Goal: Information Seeking & Learning: Learn about a topic

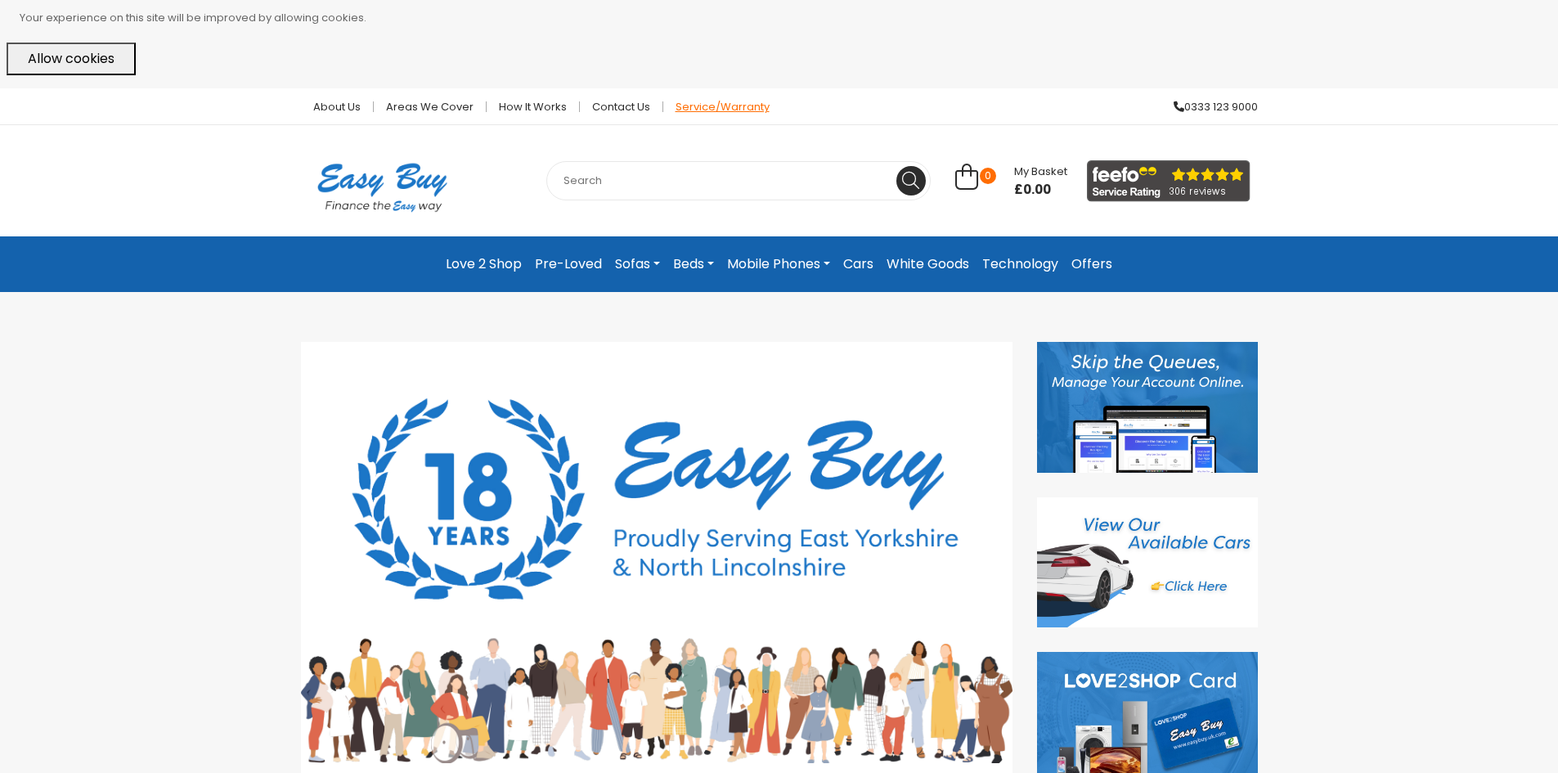
click at [715, 105] on link "Service/Warranty" at bounding box center [716, 106] width 106 height 11
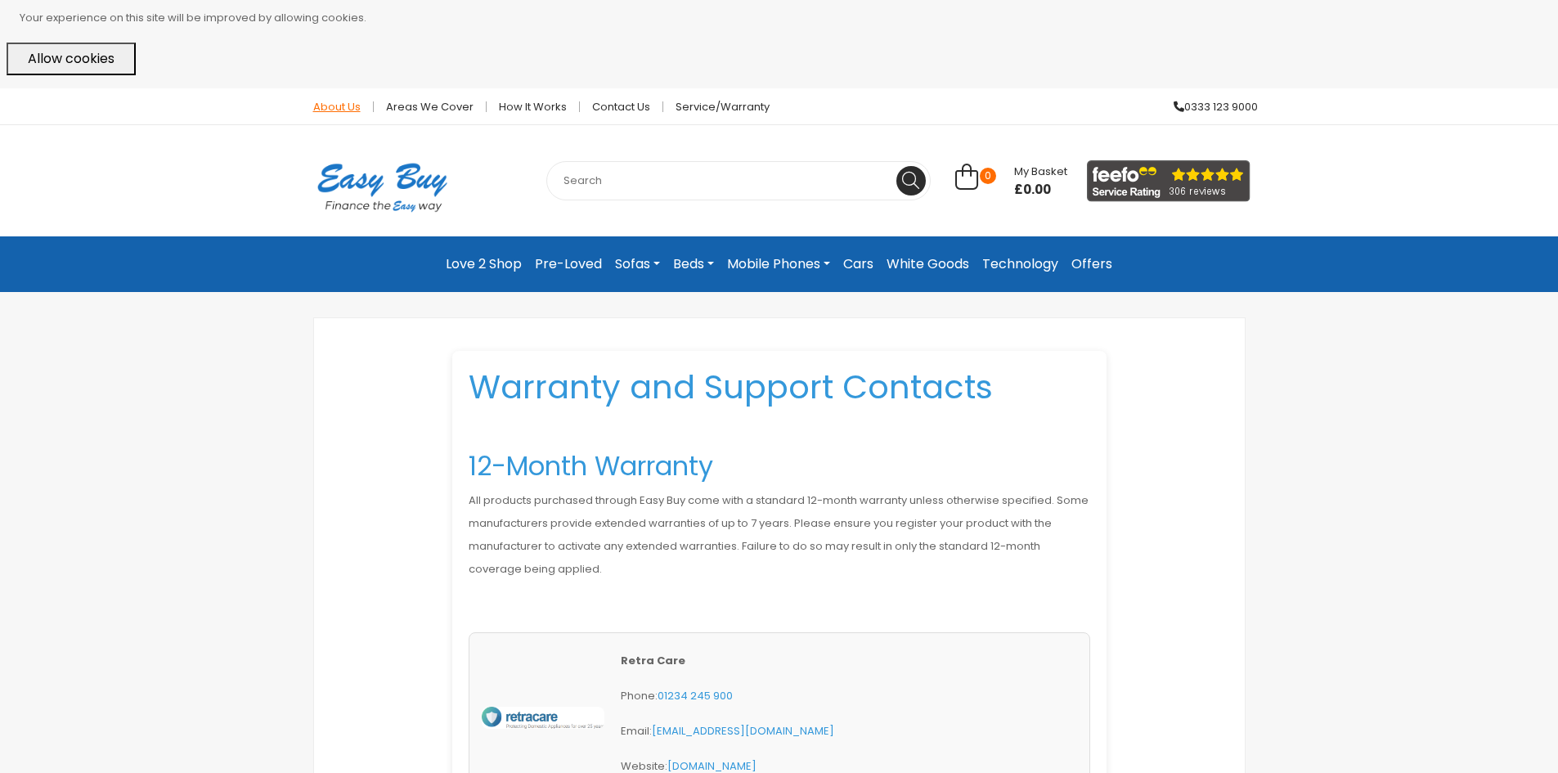
click at [349, 101] on link "About Us" at bounding box center [337, 106] width 73 height 11
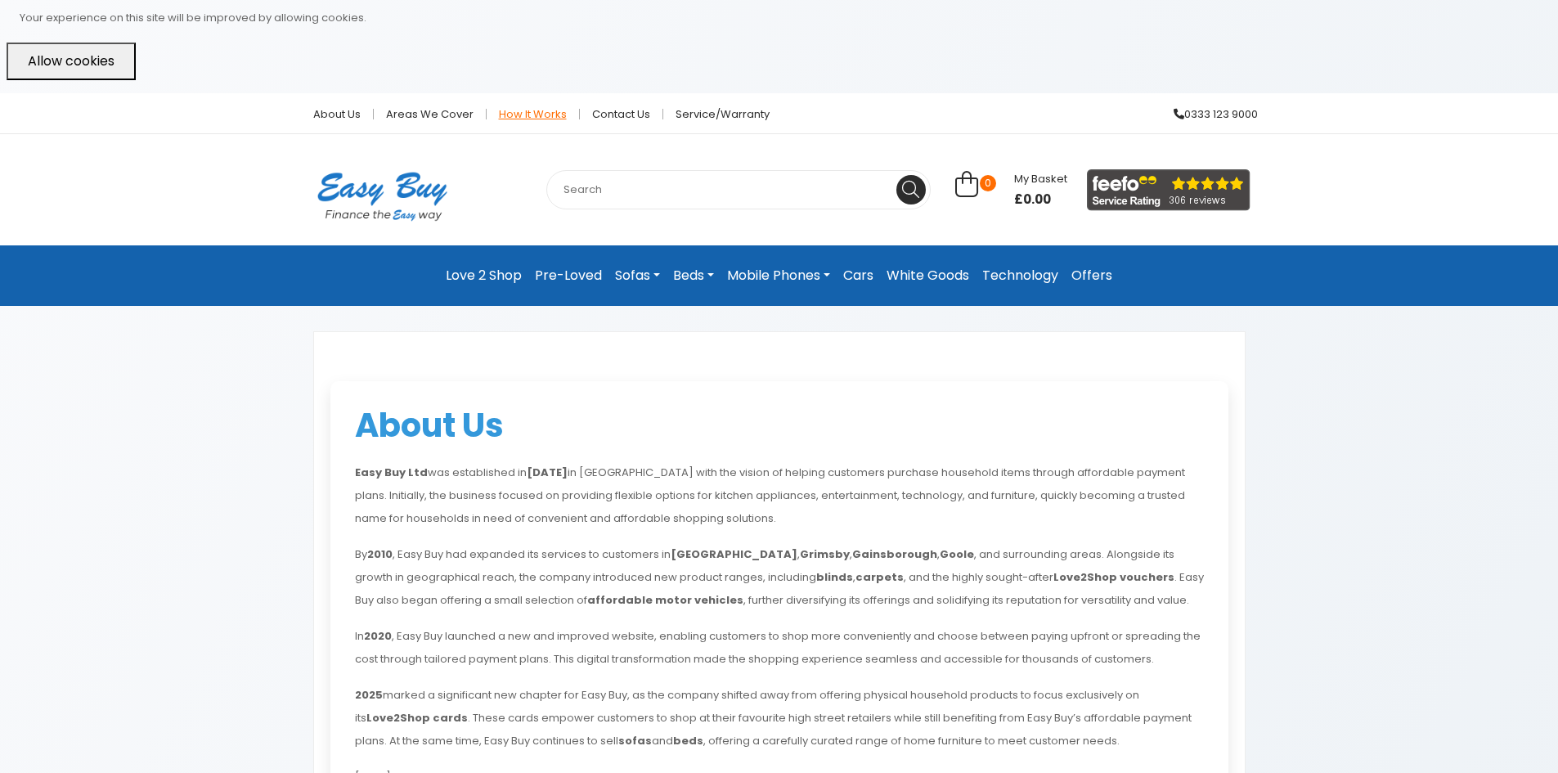
click at [536, 119] on link "How it works" at bounding box center [533, 114] width 93 height 11
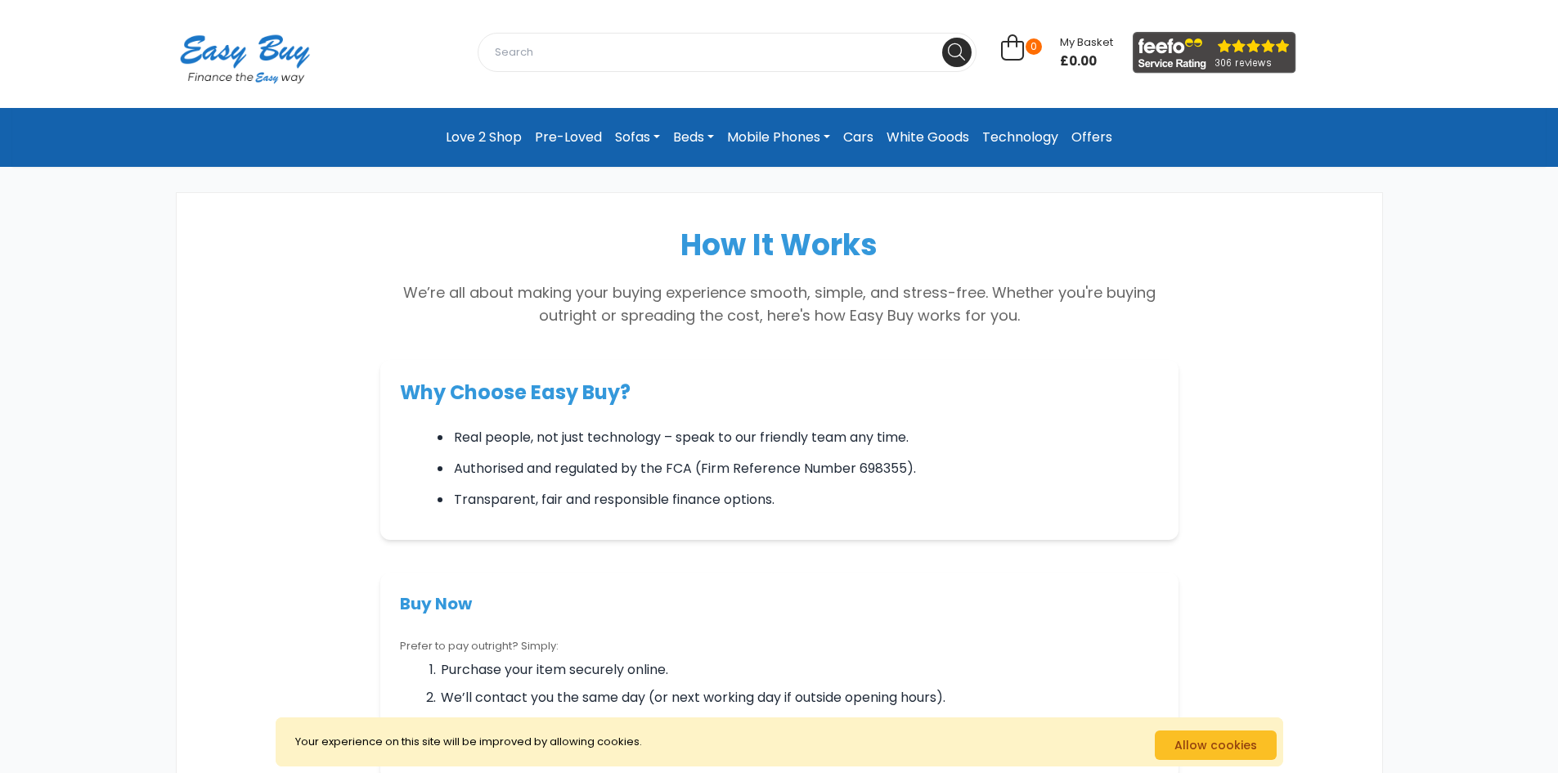
scroll to position [82, 0]
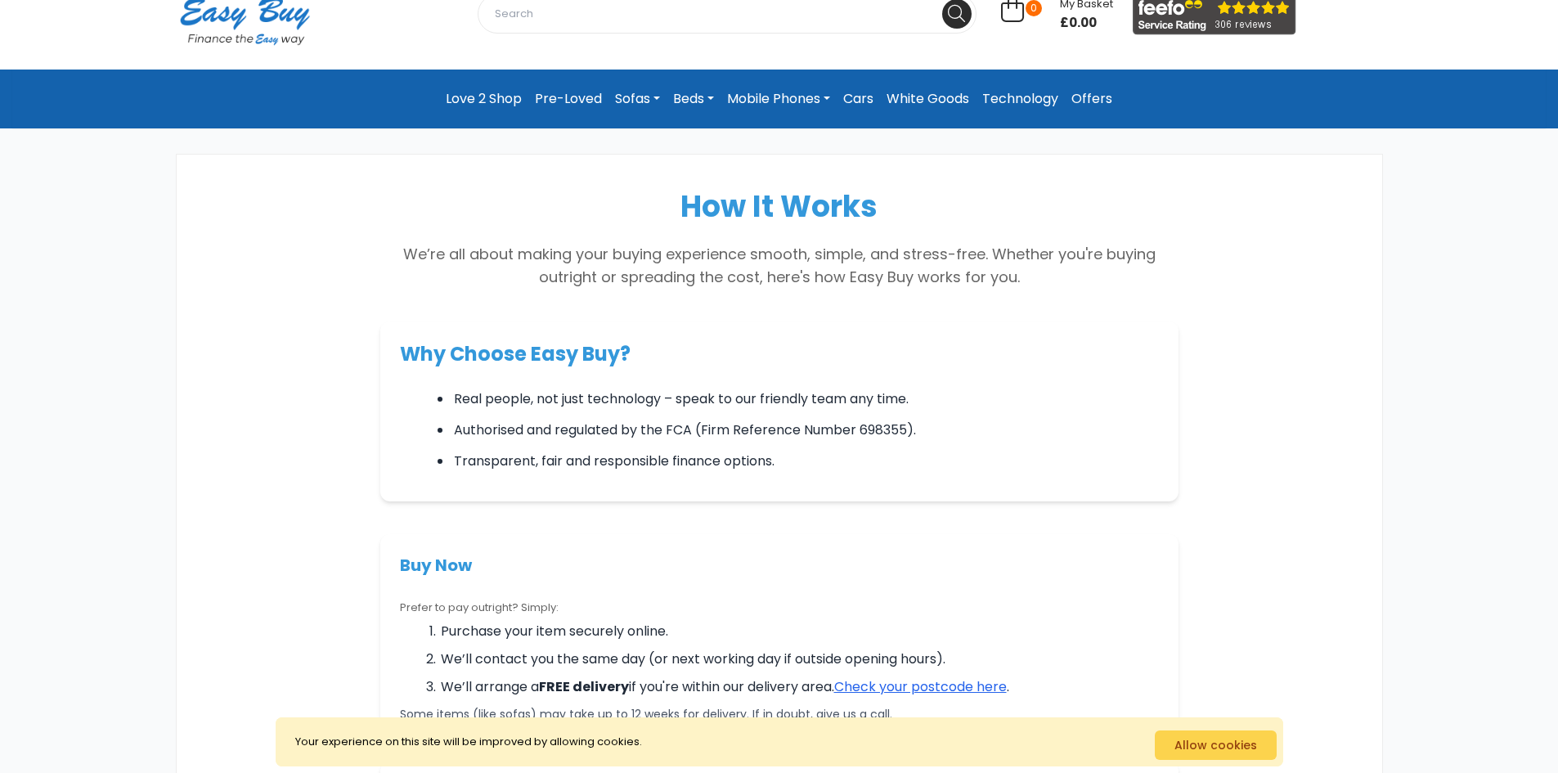
click at [1221, 749] on button "Allow cookies" at bounding box center [1216, 744] width 122 height 29
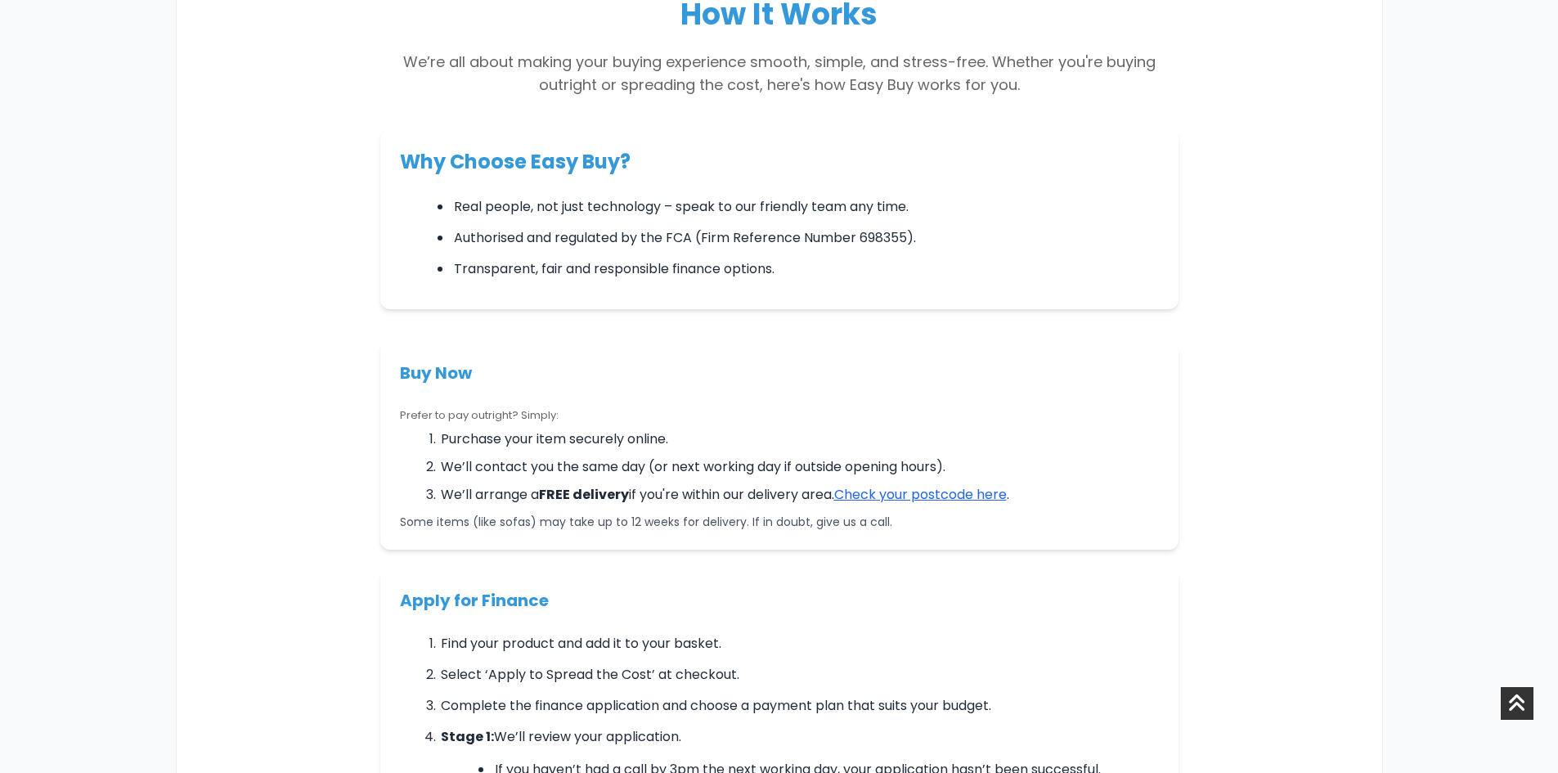
scroll to position [0, 0]
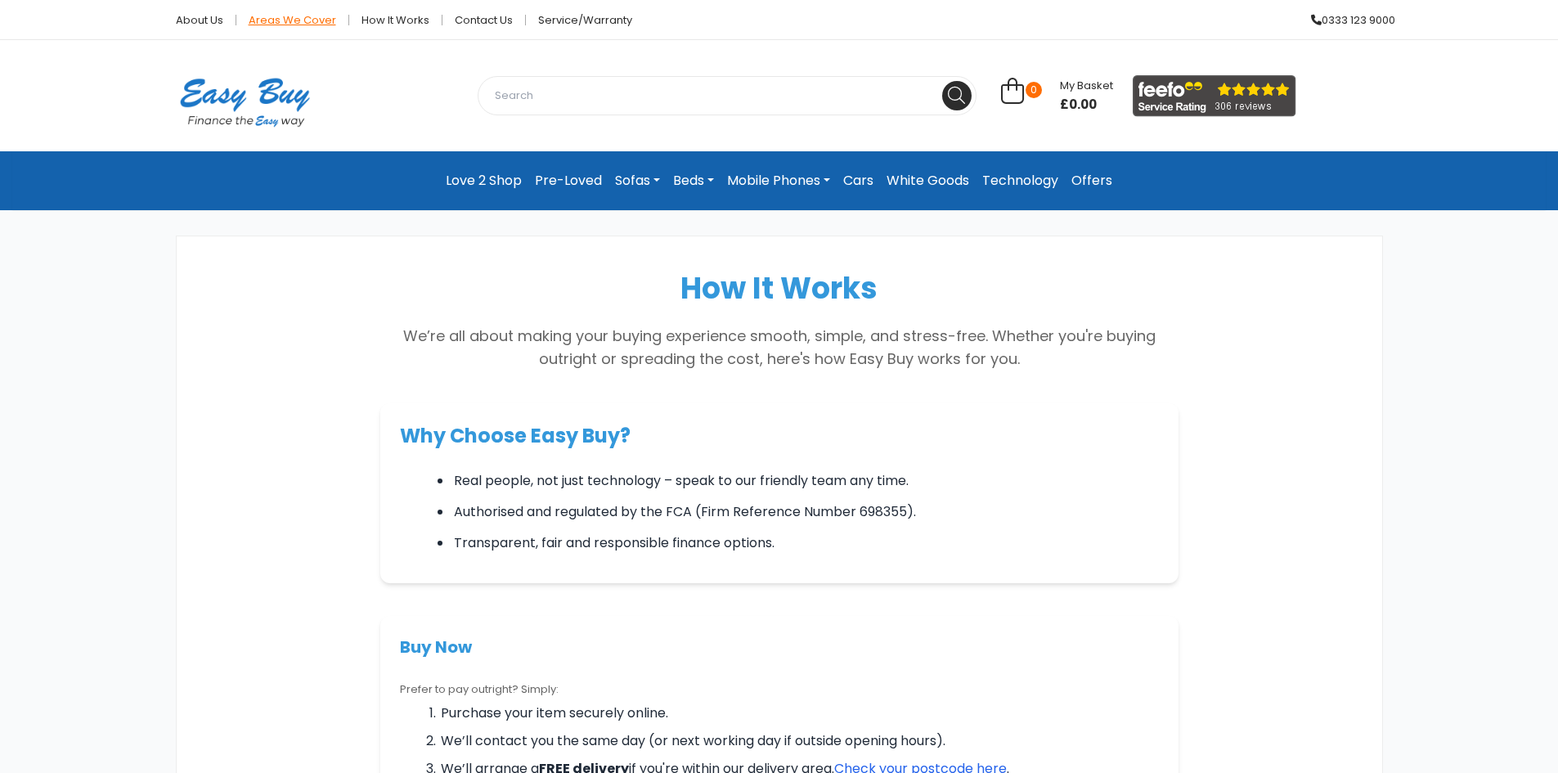
click at [301, 24] on link "Areas we cover" at bounding box center [292, 20] width 113 height 11
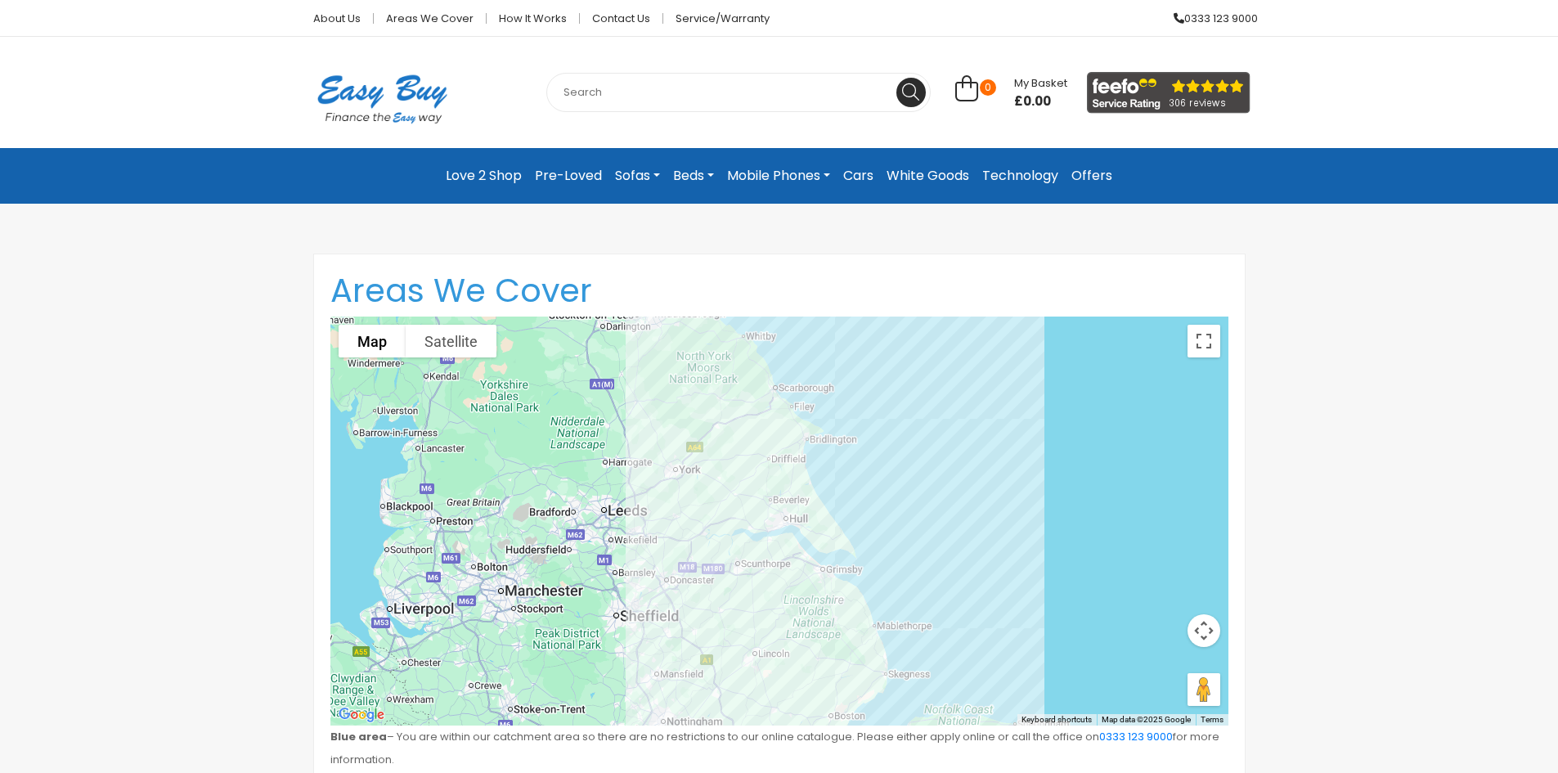
click at [487, 173] on link "Love 2 Shop" at bounding box center [483, 175] width 89 height 29
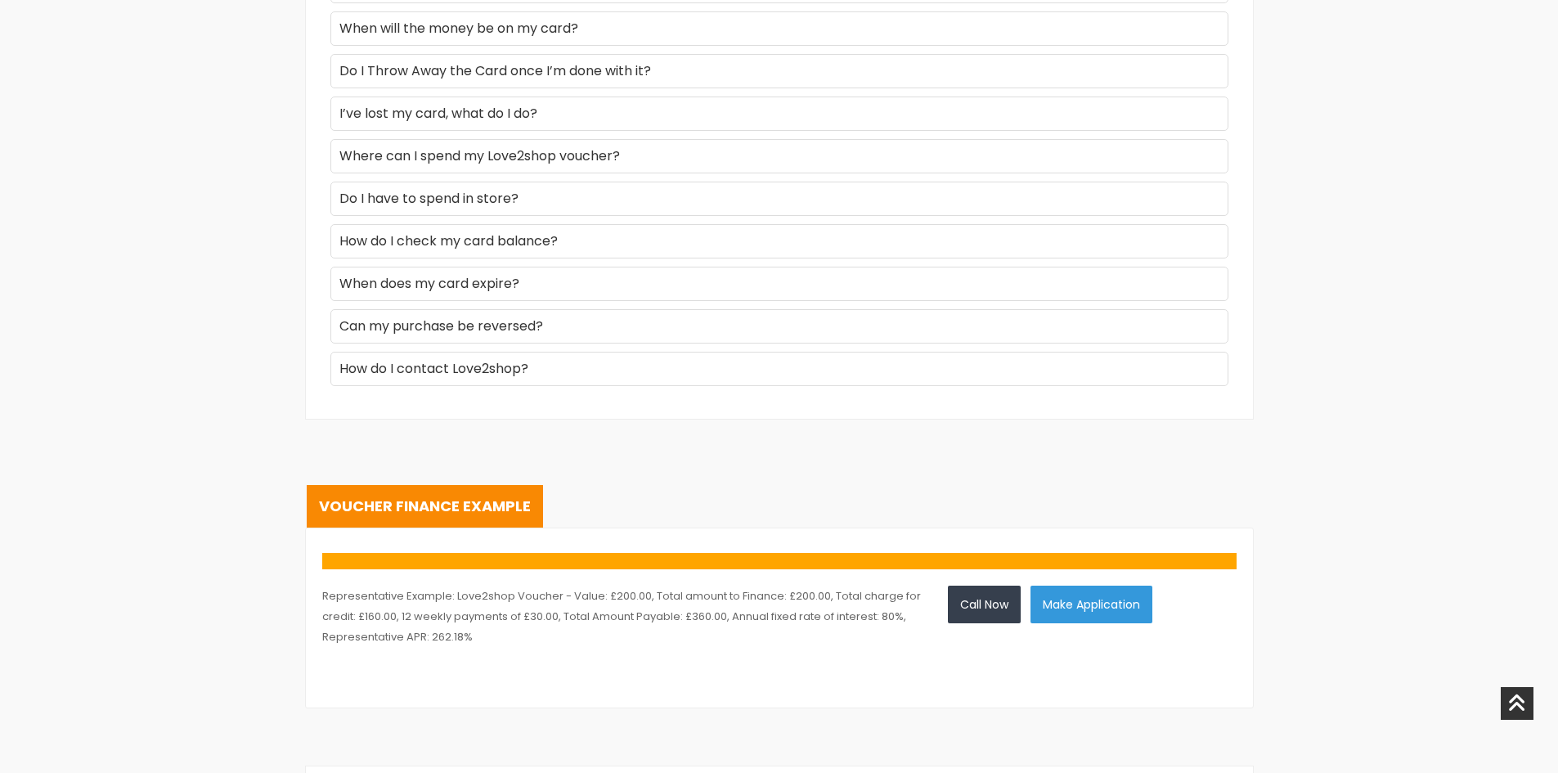
scroll to position [2126, 0]
